Goal: Check status: Check status

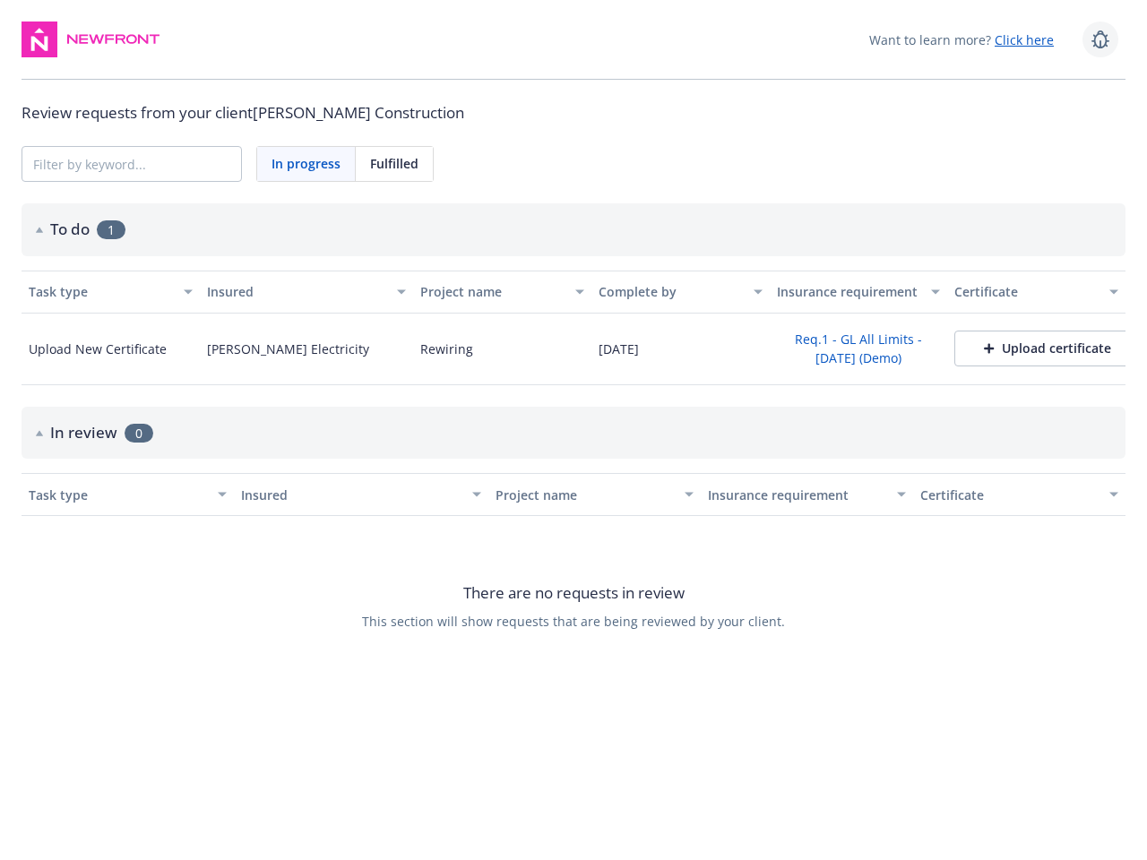
click at [1101, 39] on icon at bounding box center [1101, 40] width 22 height 22
click at [307, 164] on span "In progress" at bounding box center [306, 163] width 69 height 19
click at [394, 164] on span "Fulfilled" at bounding box center [394, 163] width 48 height 19
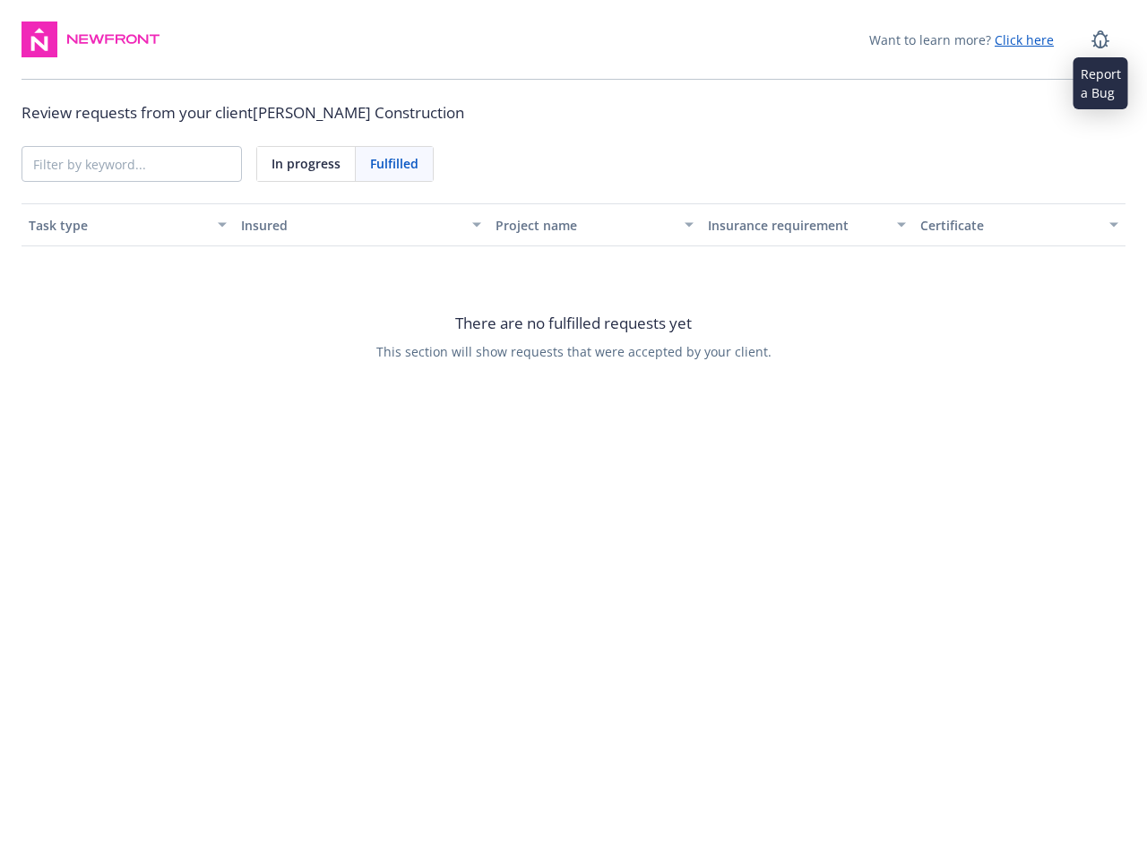
click at [574, 229] on div "Project name" at bounding box center [585, 225] width 178 height 19
click at [100, 291] on div "There are no fulfilled requests yet This section will show requests that were a…" at bounding box center [574, 335] width 1104 height 179
click at [297, 291] on div "There are no fulfilled requests yet This section will show requests that were a…" at bounding box center [574, 335] width 1104 height 179
click at [492, 291] on div "There are no fulfilled requests yet This section will show requests that were a…" at bounding box center [574, 335] width 1104 height 179
click at [670, 291] on div "There are no fulfilled requests yet This section will show requests that were a…" at bounding box center [574, 335] width 1104 height 179
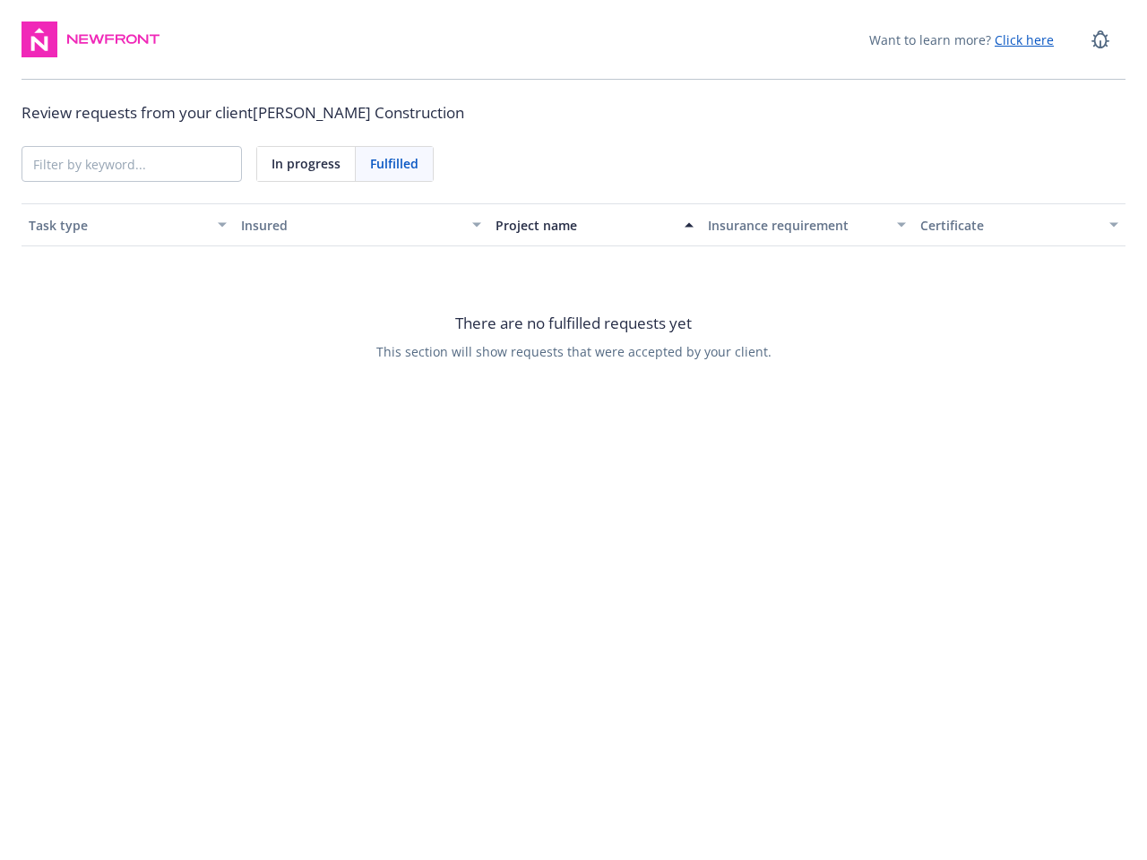
click at [849, 291] on div "There are no fulfilled requests yet This section will show requests that were a…" at bounding box center [574, 335] width 1104 height 179
click at [1026, 291] on div "There are no fulfilled requests yet This section will show requests that were a…" at bounding box center [574, 335] width 1104 height 179
